Goal: Task Accomplishment & Management: Manage account settings

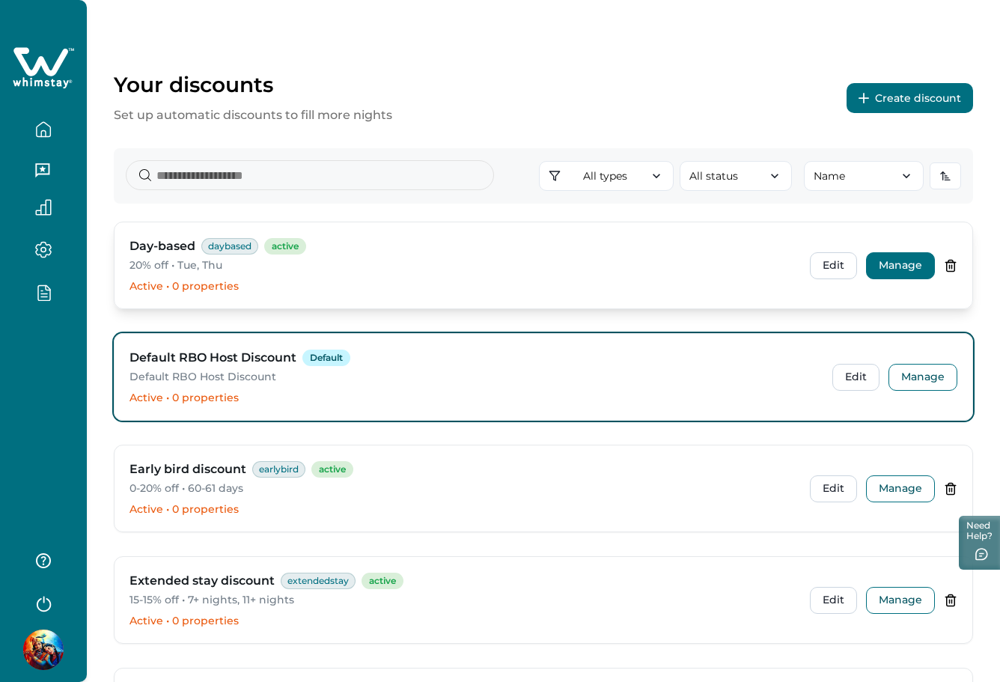
click at [900, 269] on button "Manage" at bounding box center [900, 265] width 69 height 27
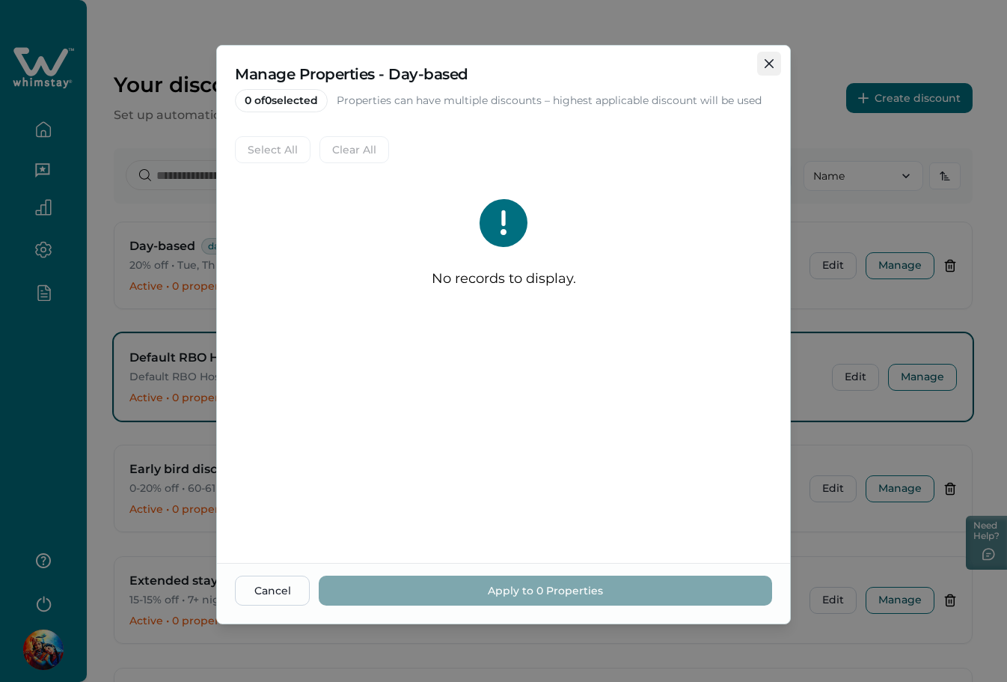
click at [776, 61] on button "Close" at bounding box center [769, 64] width 24 height 24
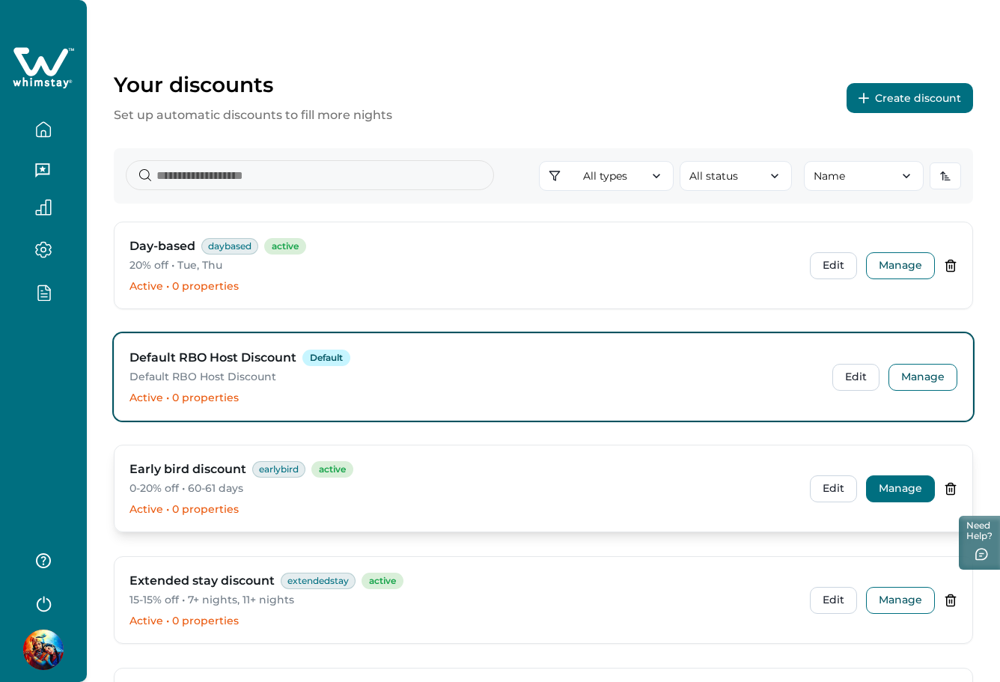
click at [886, 497] on button "Manage" at bounding box center [900, 488] width 69 height 27
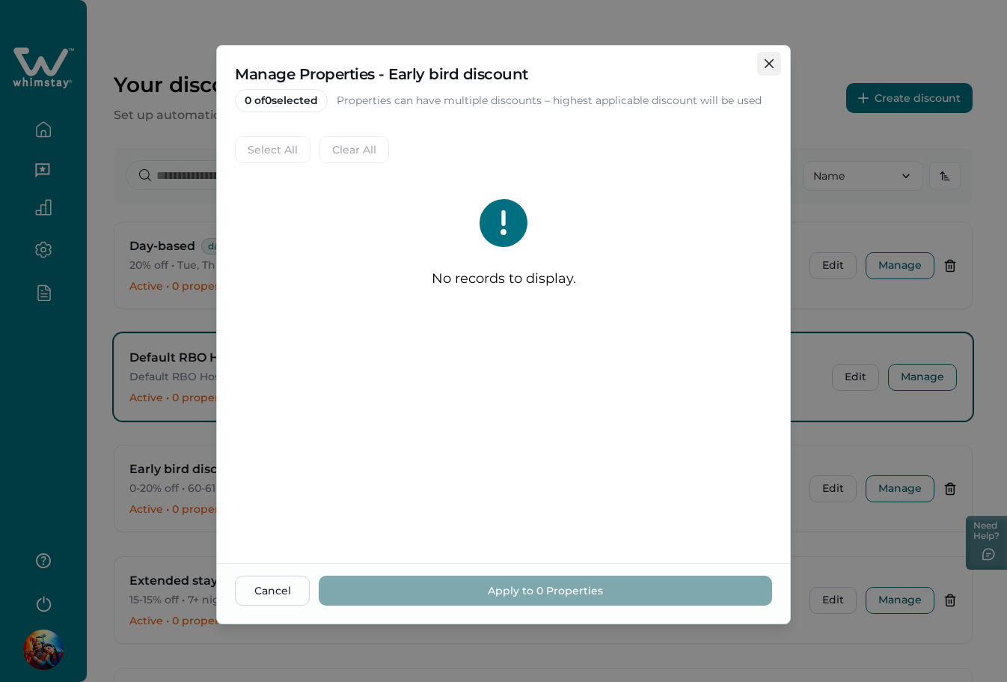
click at [770, 58] on button "Close" at bounding box center [769, 64] width 24 height 24
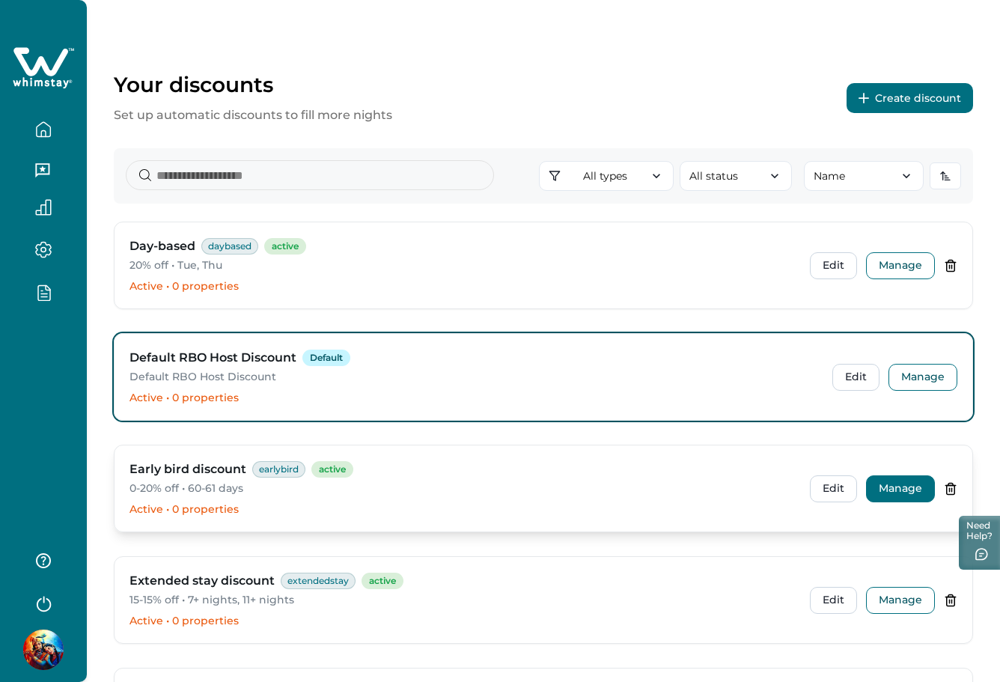
scroll to position [499, 0]
